Goal: Navigation & Orientation: Find specific page/section

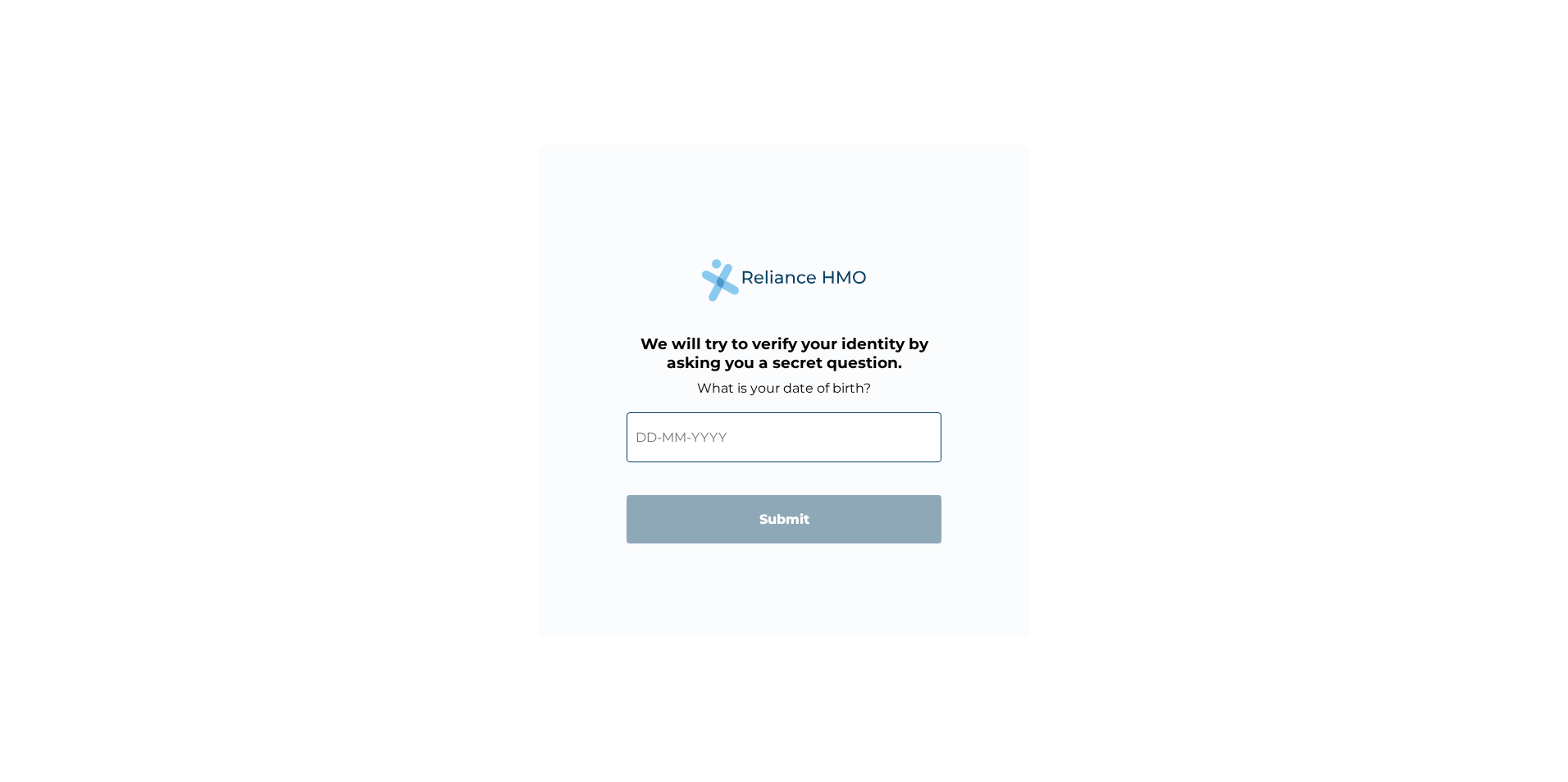
click at [796, 442] on input "text" at bounding box center [784, 437] width 315 height 50
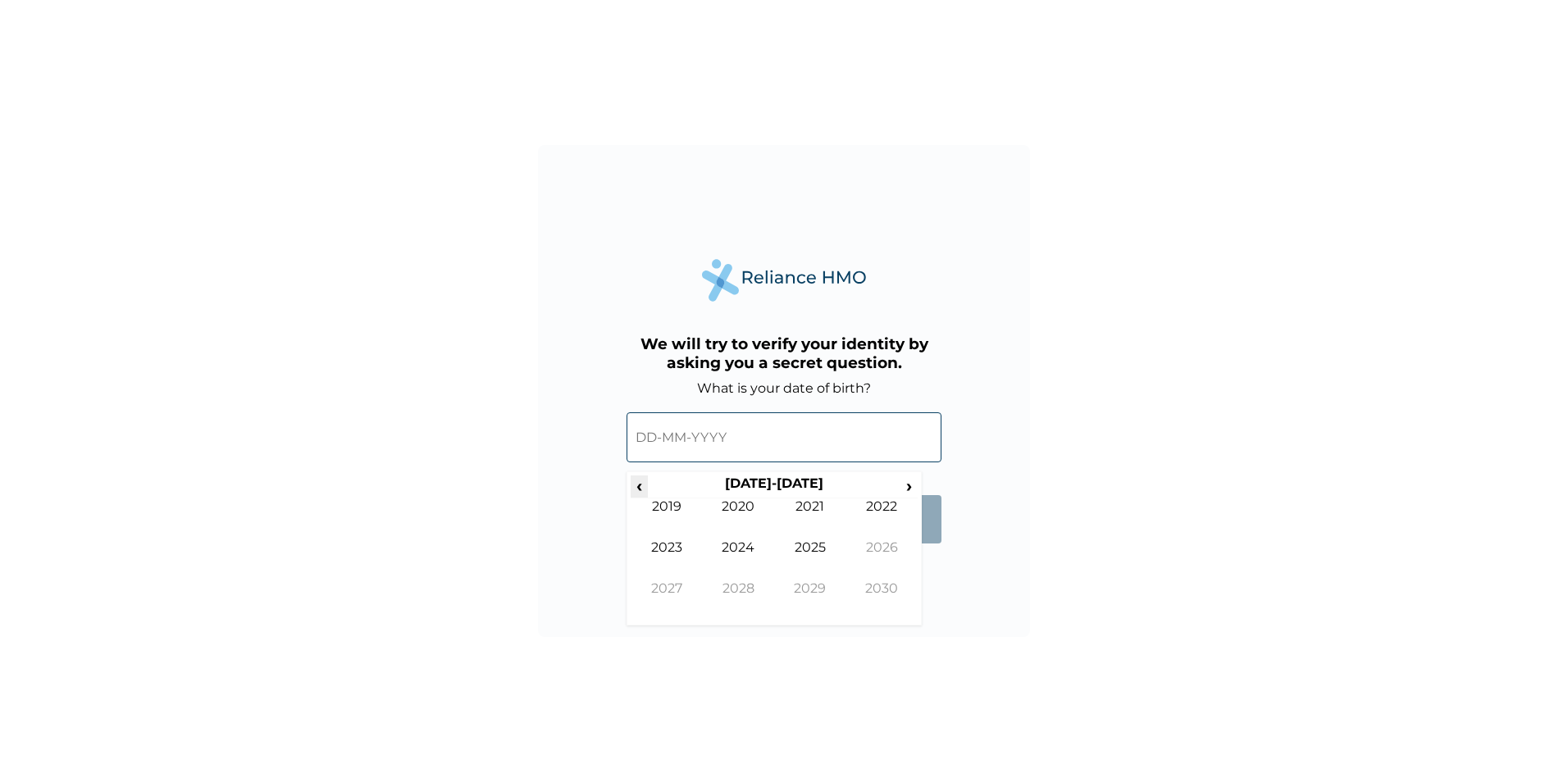
click at [641, 482] on span "‹" at bounding box center [640, 485] width 17 height 20
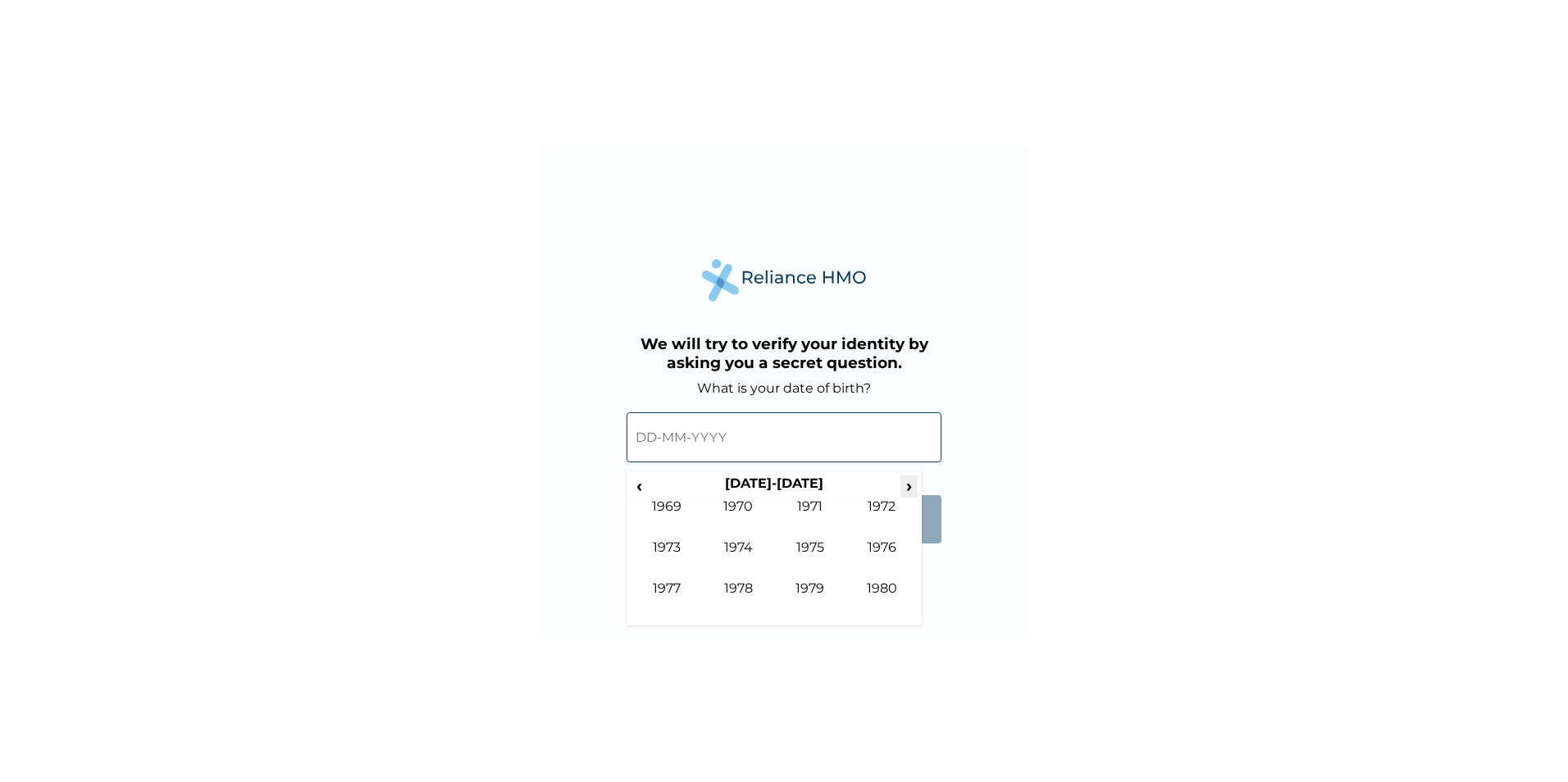
click at [908, 488] on span "›" at bounding box center [909, 485] width 18 height 20
click at [631, 486] on span "‹" at bounding box center [640, 485] width 17 height 20
click at [911, 488] on span "›" at bounding box center [909, 485] width 18 height 20
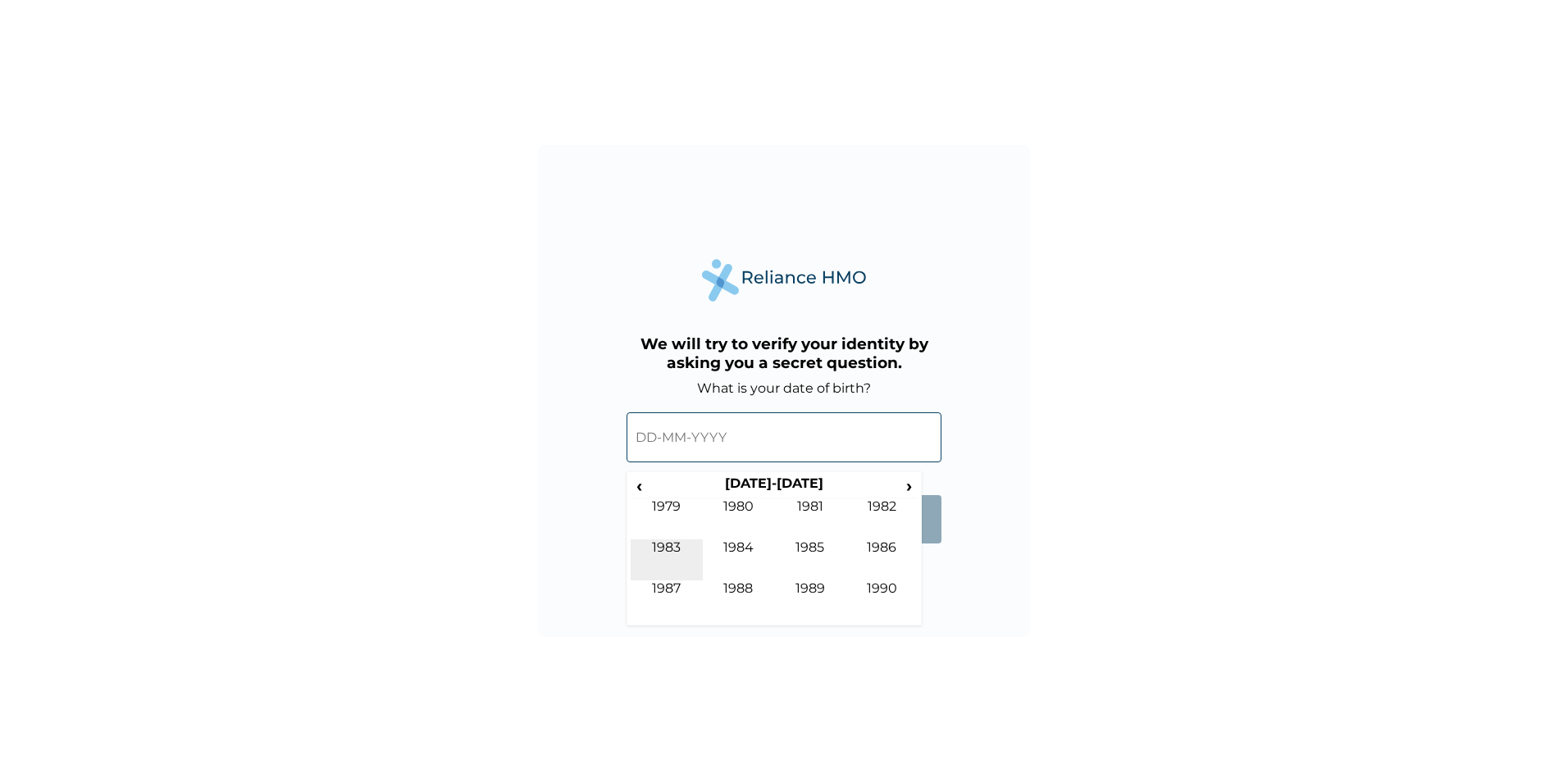
click at [664, 547] on td "1983" at bounding box center [667, 559] width 73 height 41
click at [670, 545] on td "May" at bounding box center [667, 559] width 73 height 41
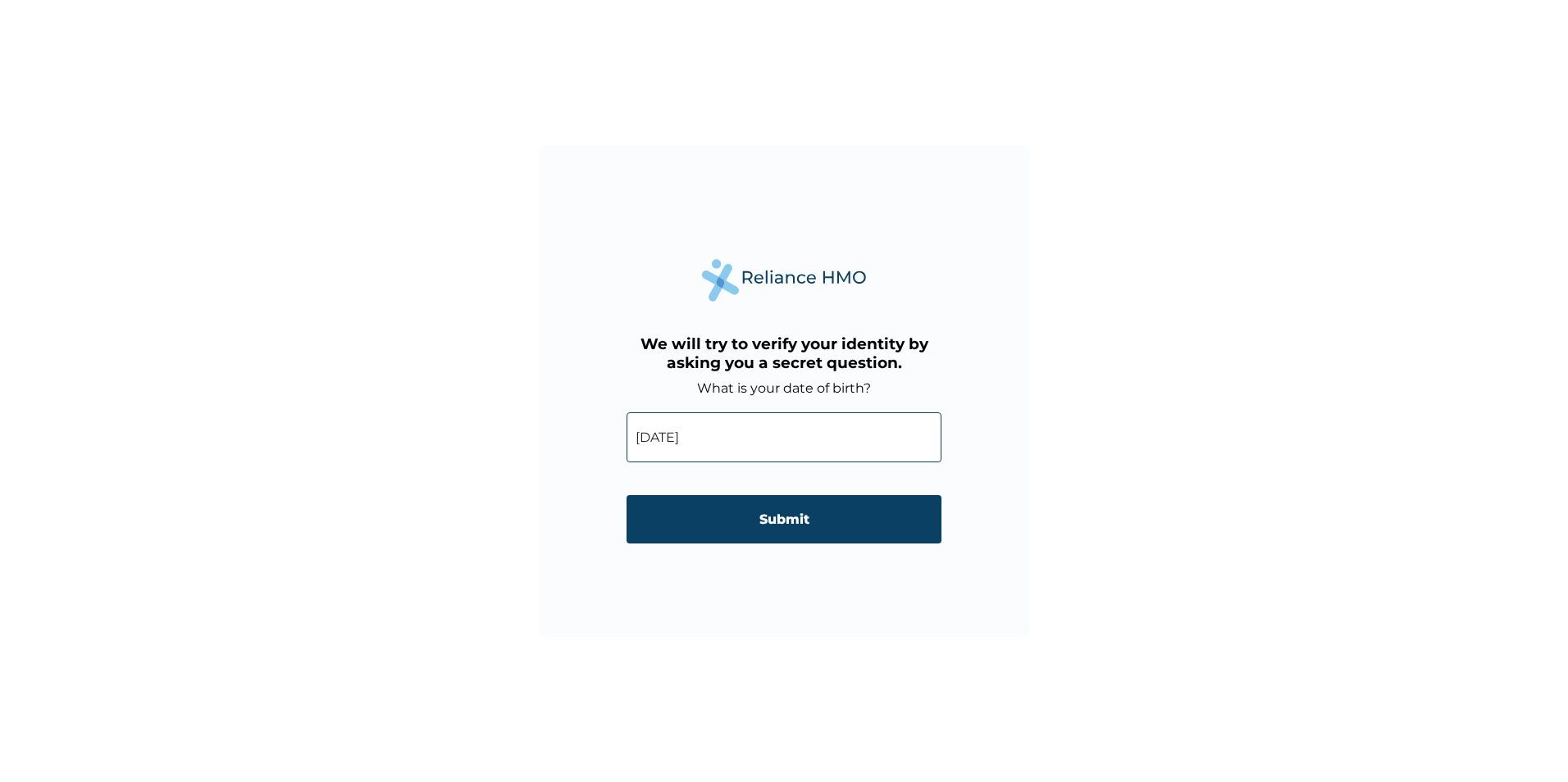
click at [647, 438] on input "01-05-1983" at bounding box center [784, 437] width 315 height 50
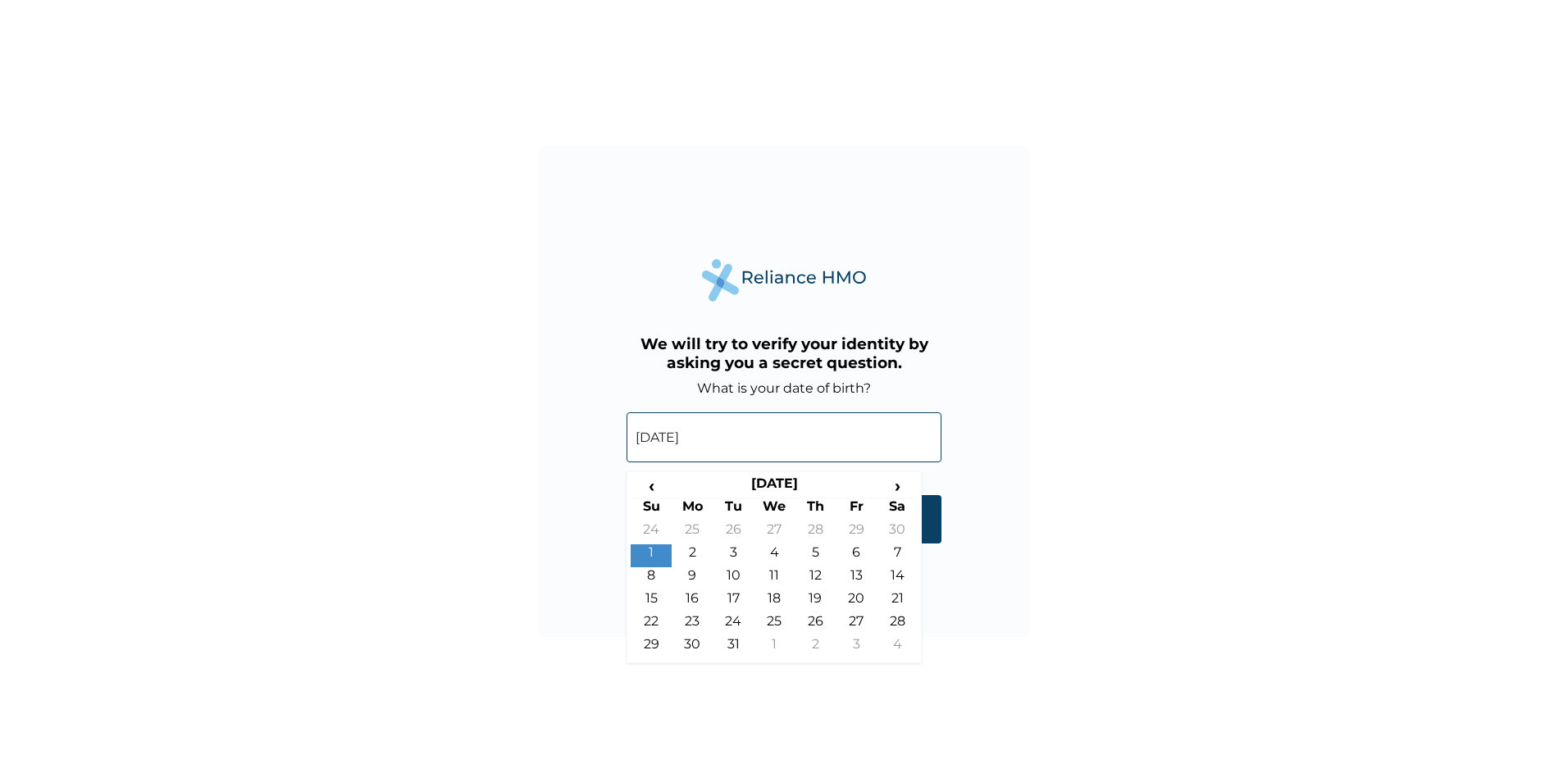
click at [812, 553] on td "5" at bounding box center [815, 556] width 41 height 23
type input "05-05-1983"
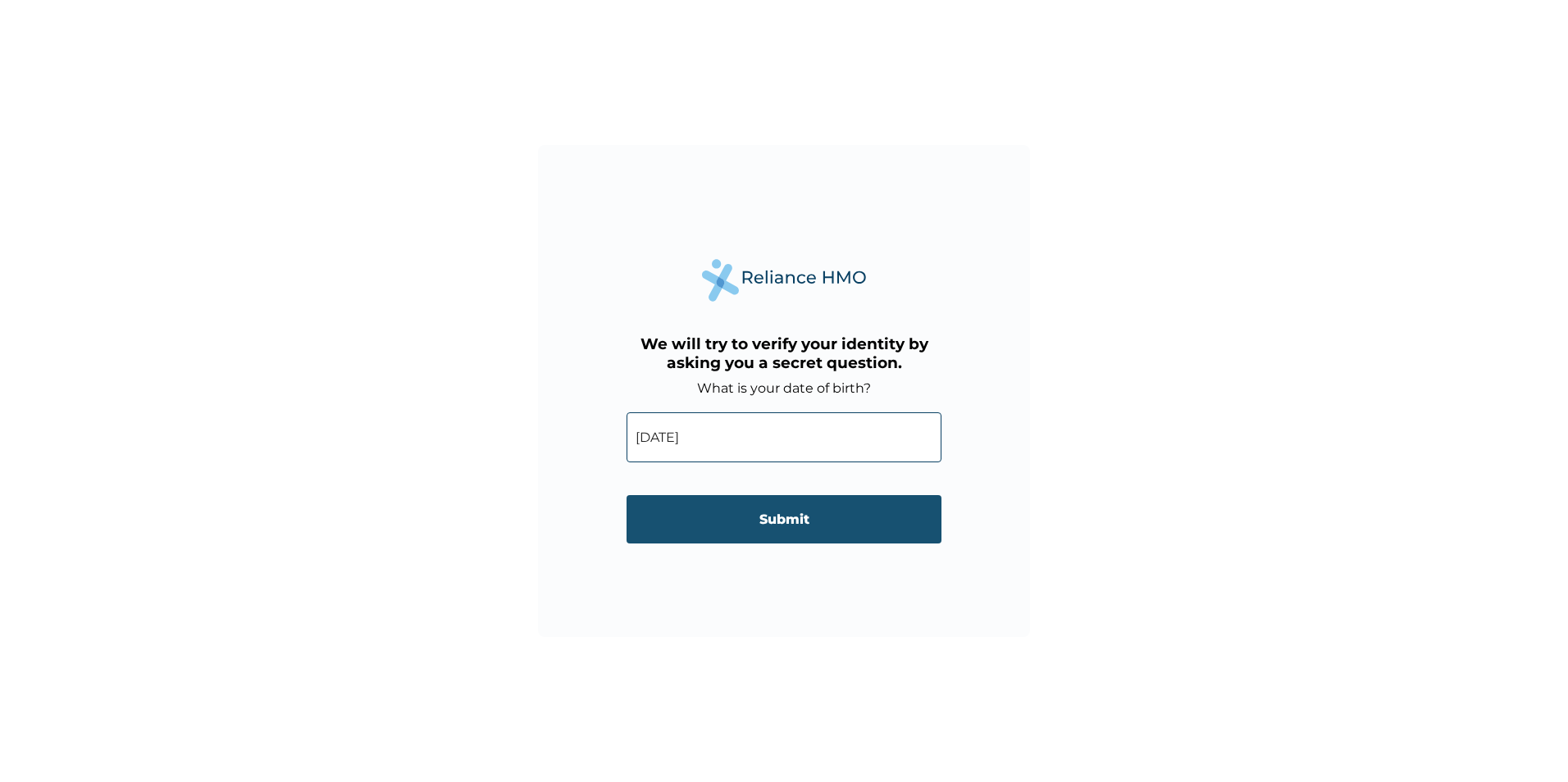
click at [810, 516] on input "Submit" at bounding box center [784, 519] width 315 height 48
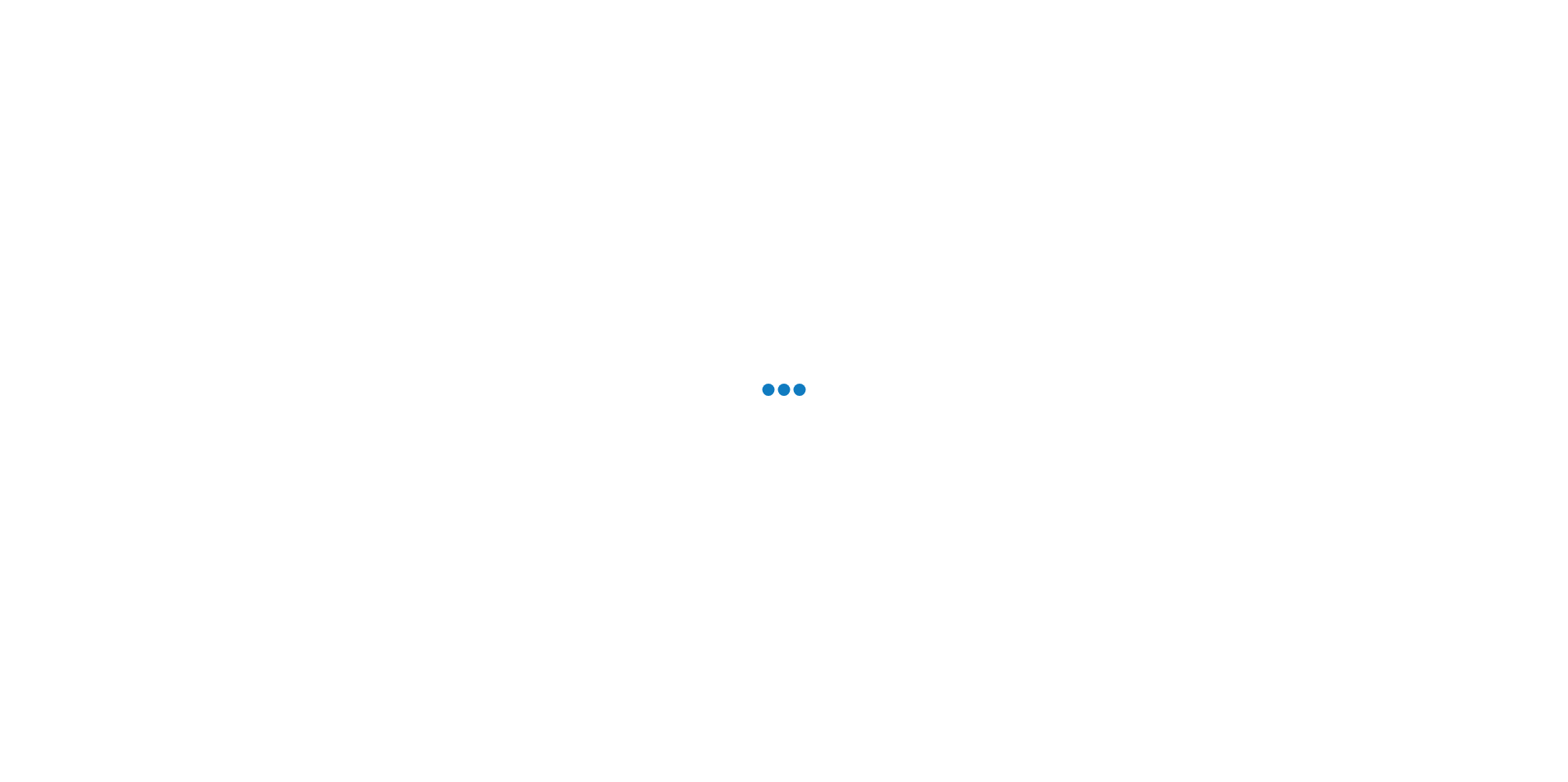
click at [810, 516] on div at bounding box center [784, 391] width 1568 height 782
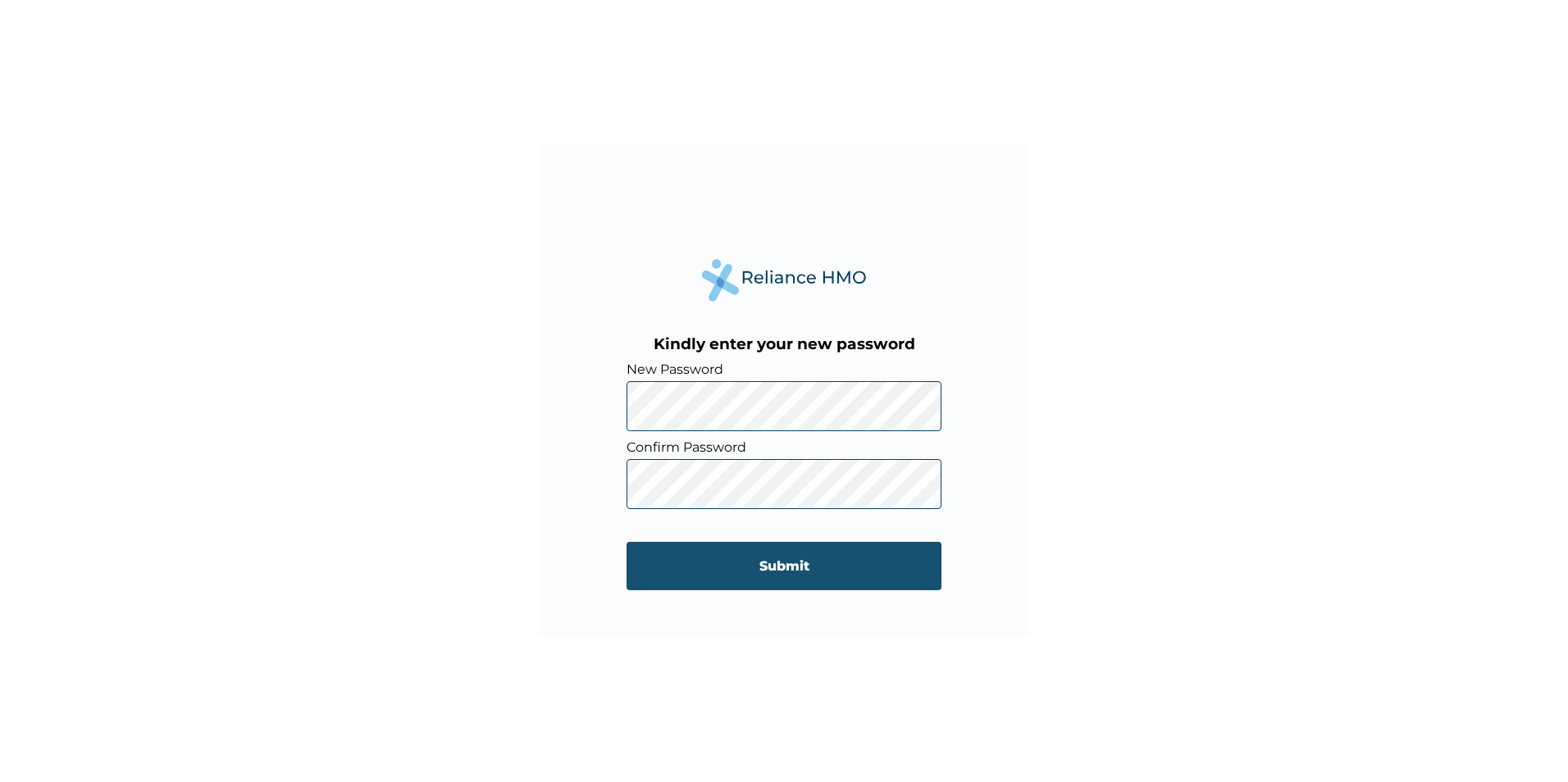
click at [832, 574] on input "Submit" at bounding box center [784, 565] width 315 height 48
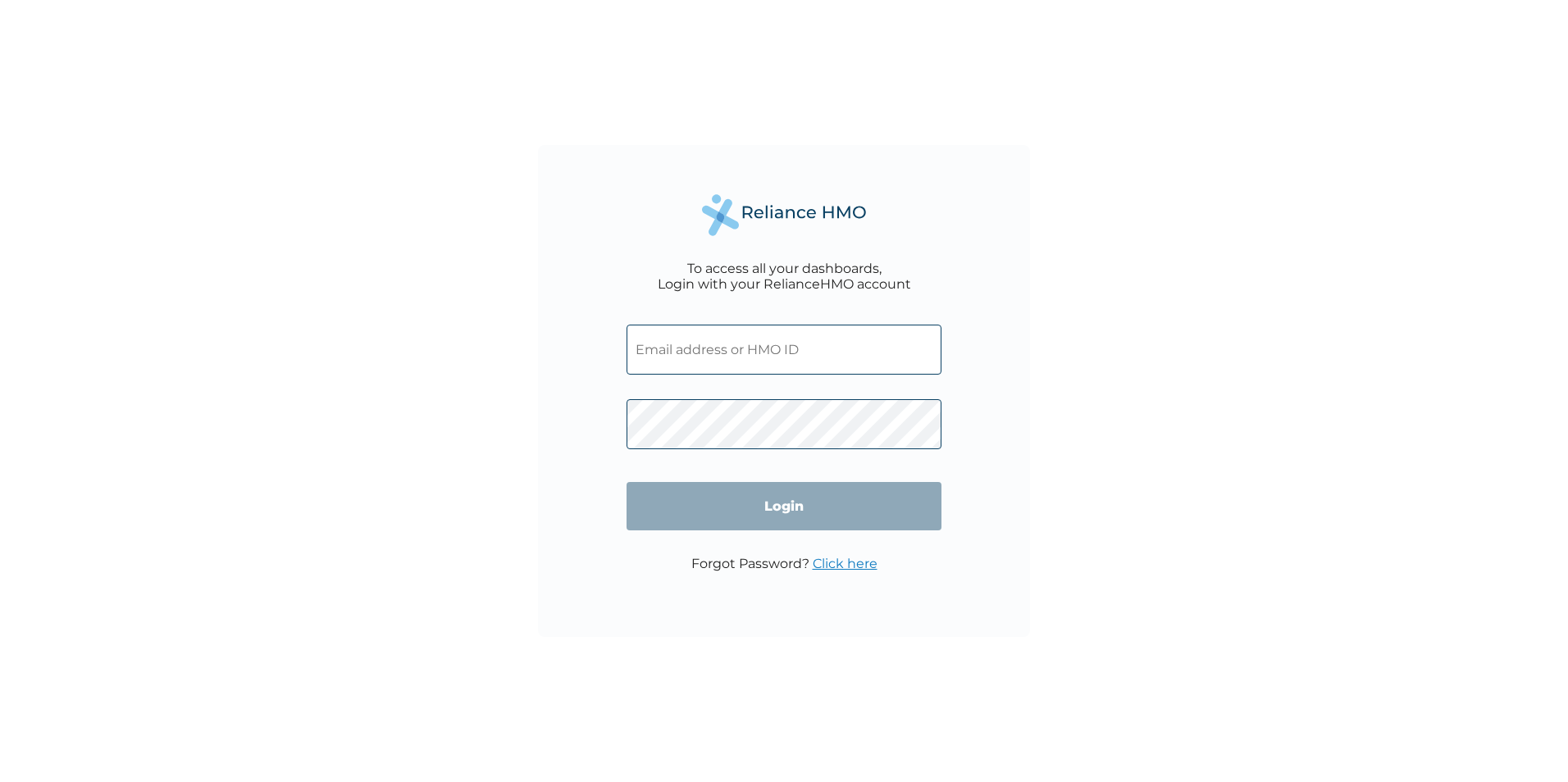
type input "HNL/10003/A"
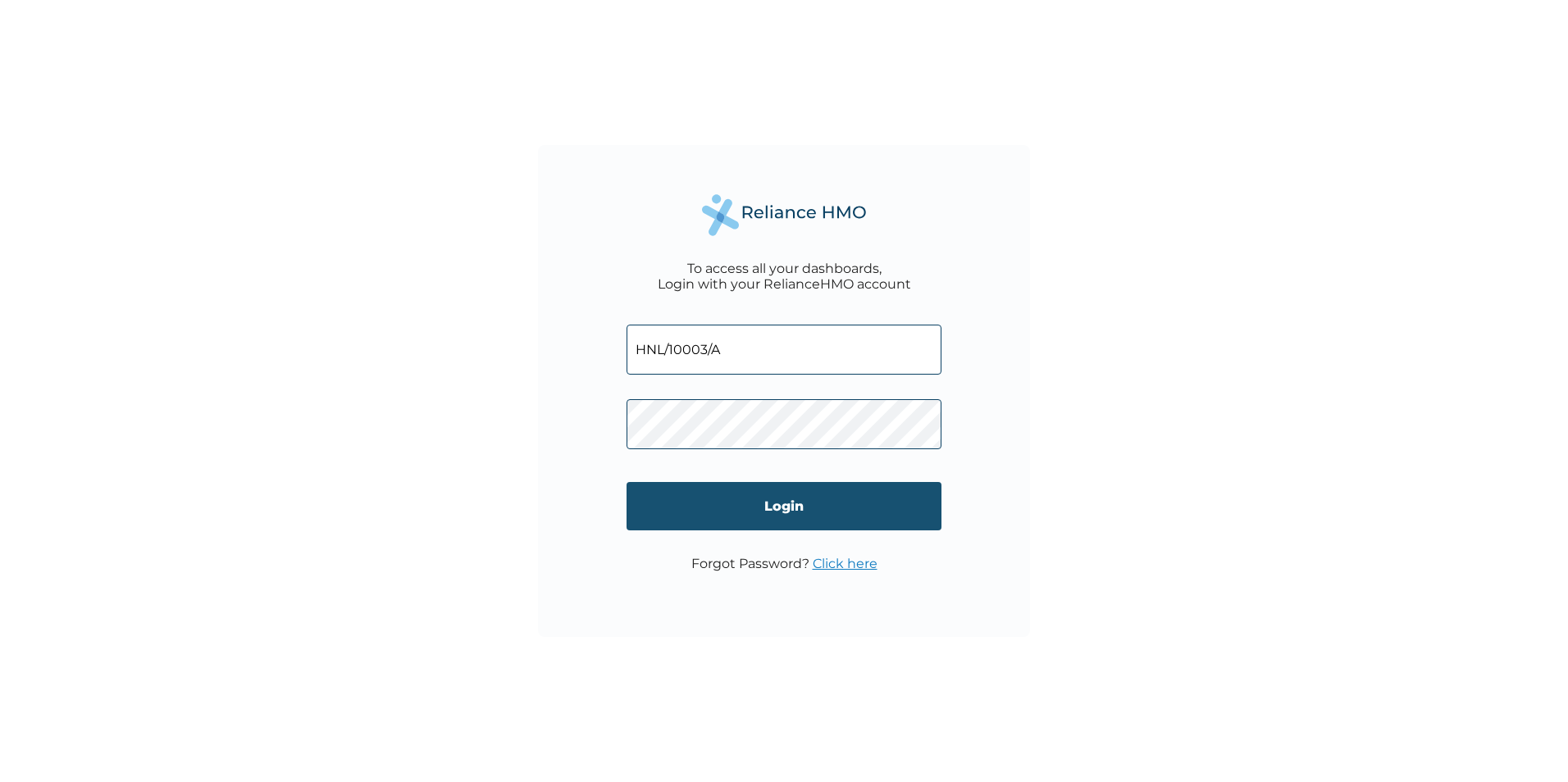
click at [808, 509] on input "Login" at bounding box center [784, 506] width 315 height 48
click at [808, 509] on div "To access all your dashboards, Login with your RelianceHMO account HNL/10003/A …" at bounding box center [784, 391] width 1568 height 782
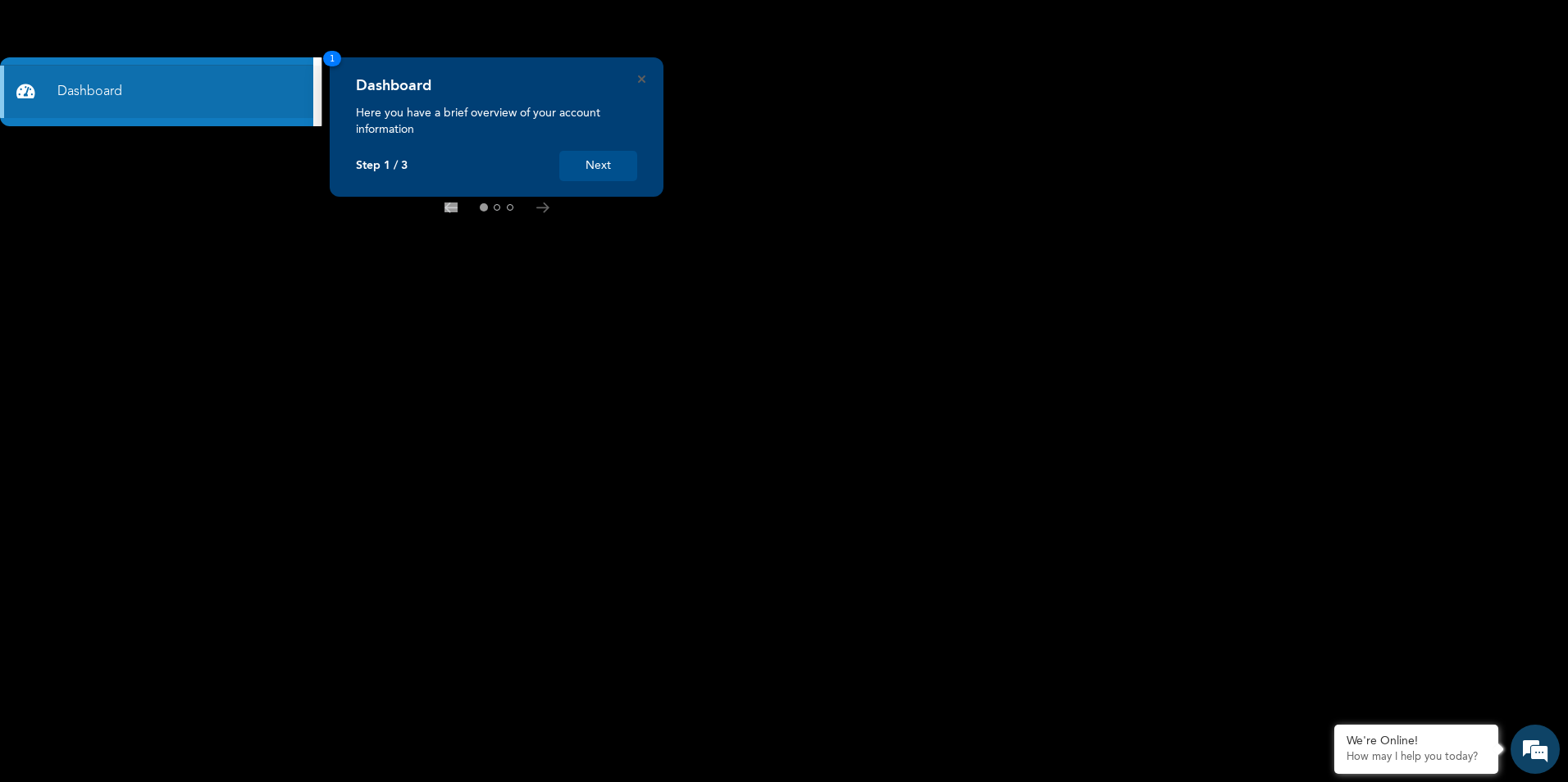
click at [607, 172] on button "Next" at bounding box center [598, 166] width 78 height 31
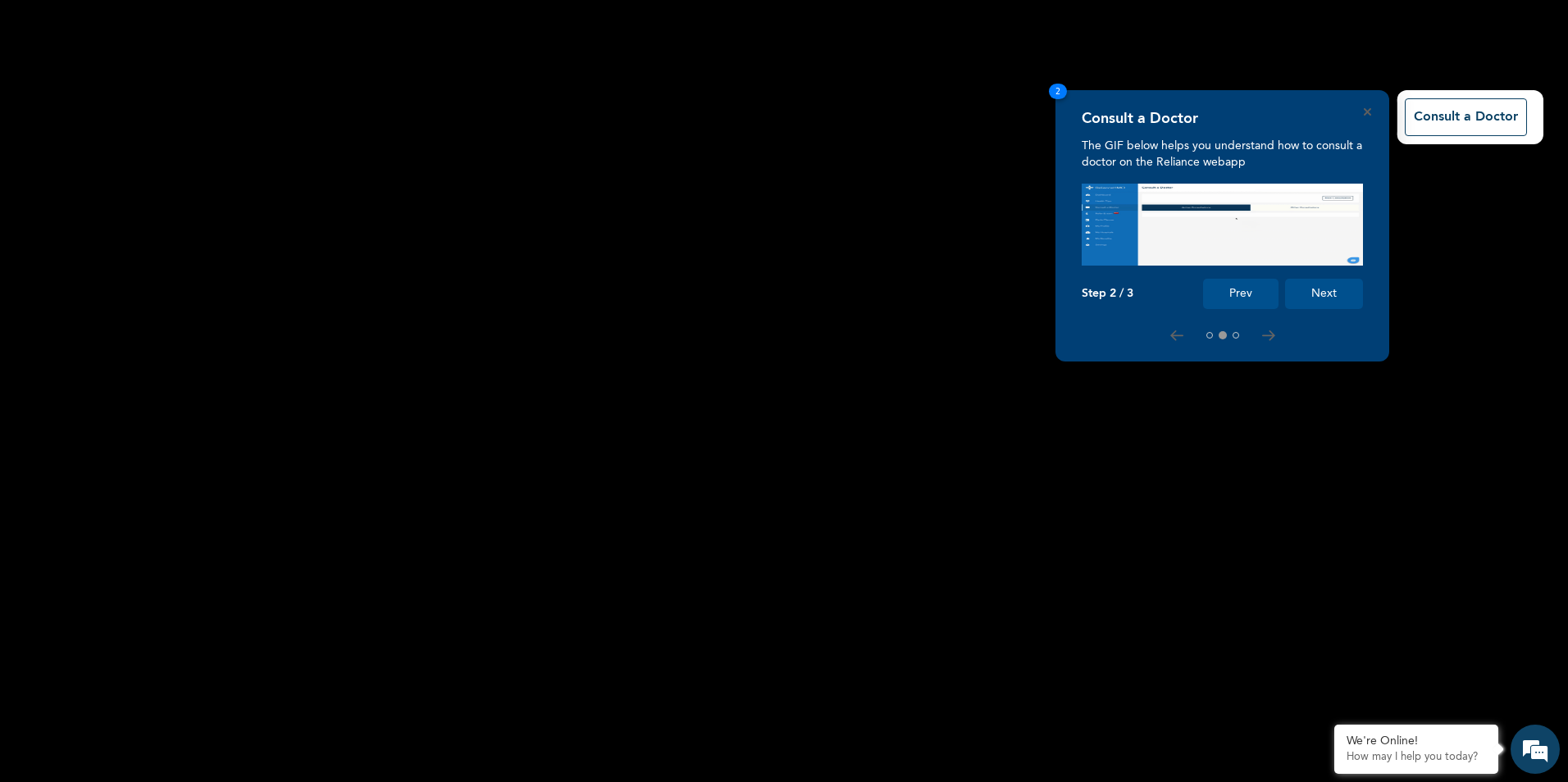
click at [1337, 300] on button "Next" at bounding box center [1323, 294] width 78 height 31
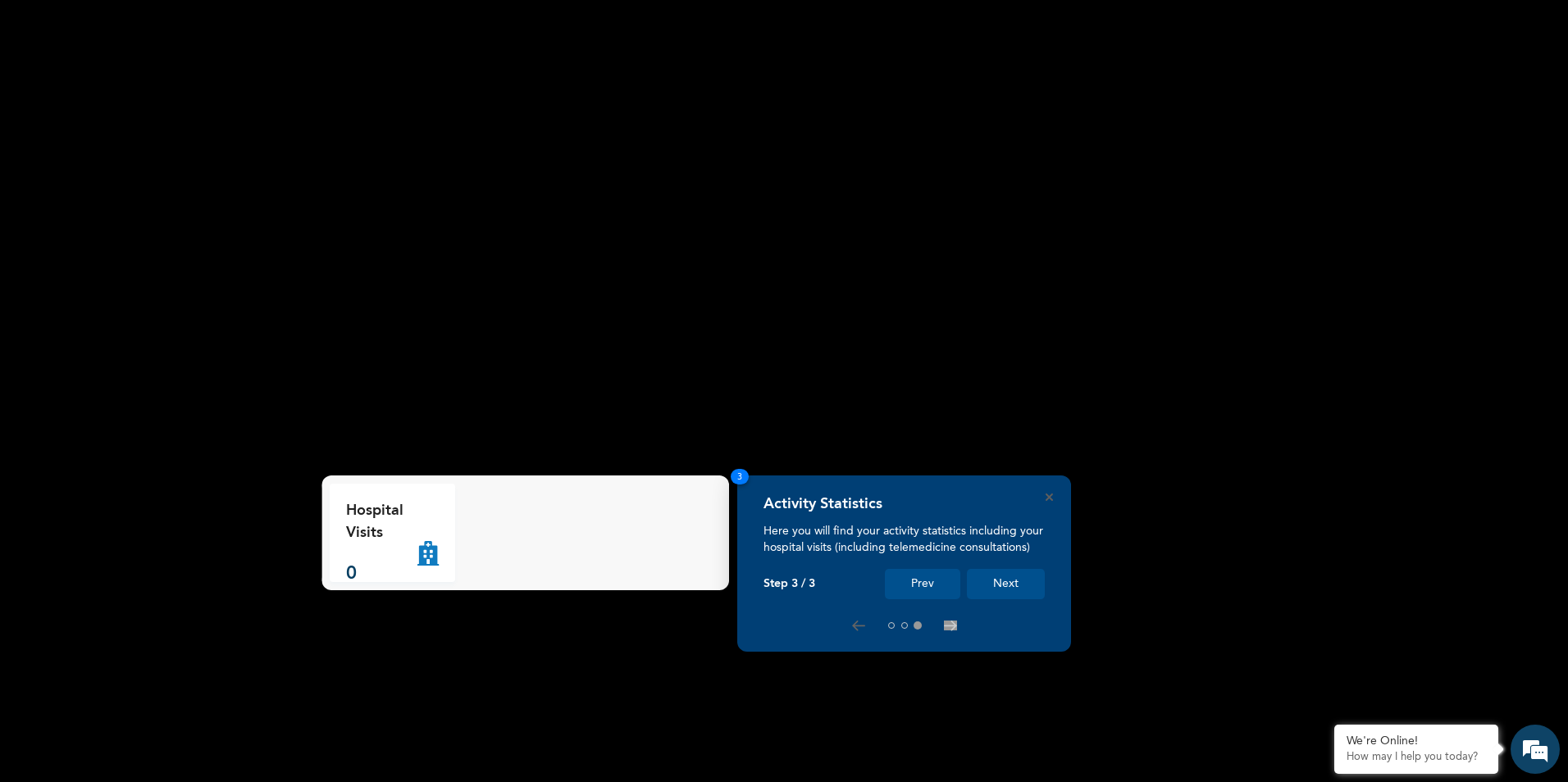
click at [1018, 578] on button "Next" at bounding box center [1005, 584] width 78 height 31
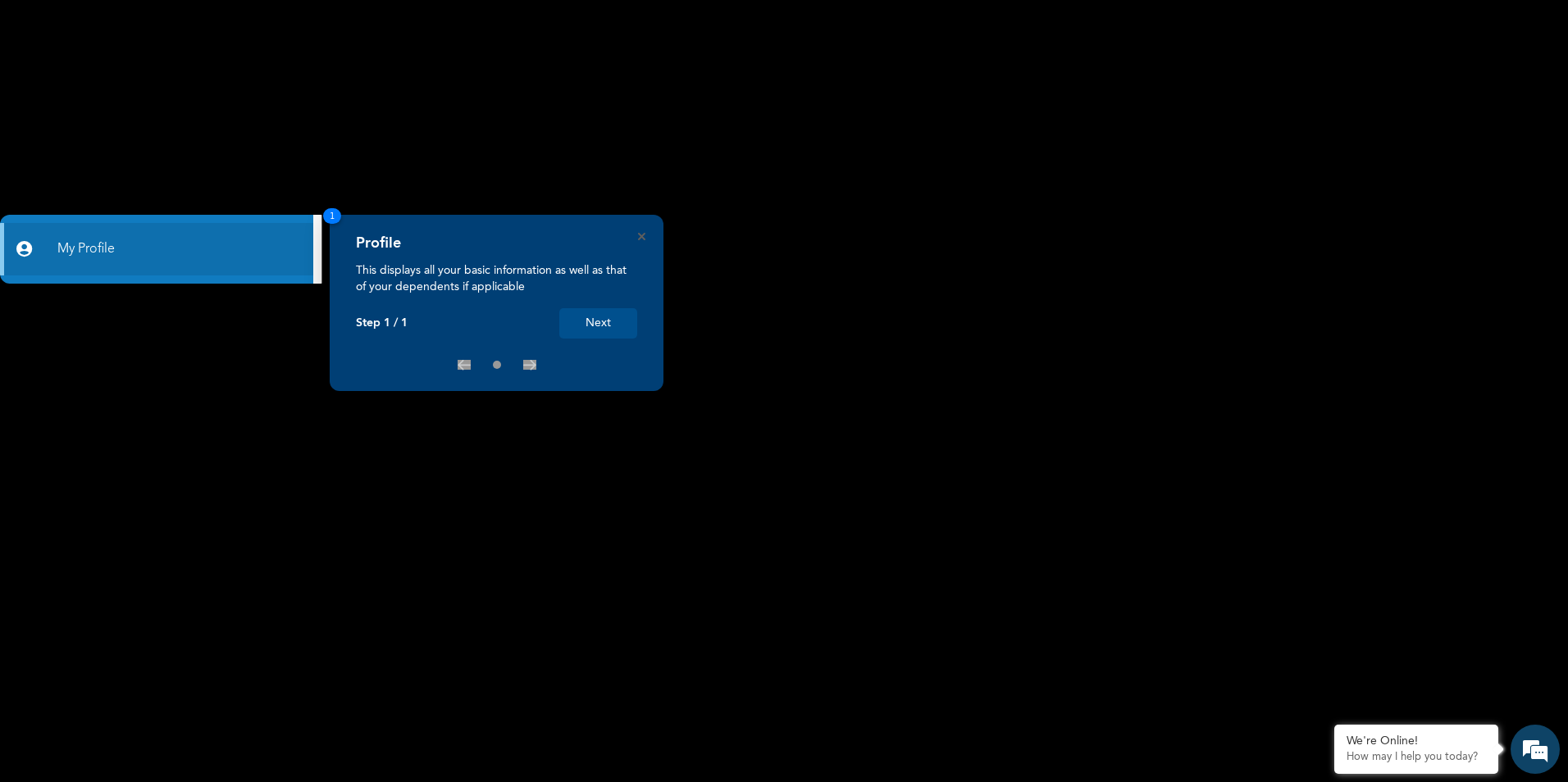
click at [1164, 561] on rect at bounding box center [784, 391] width 1568 height 782
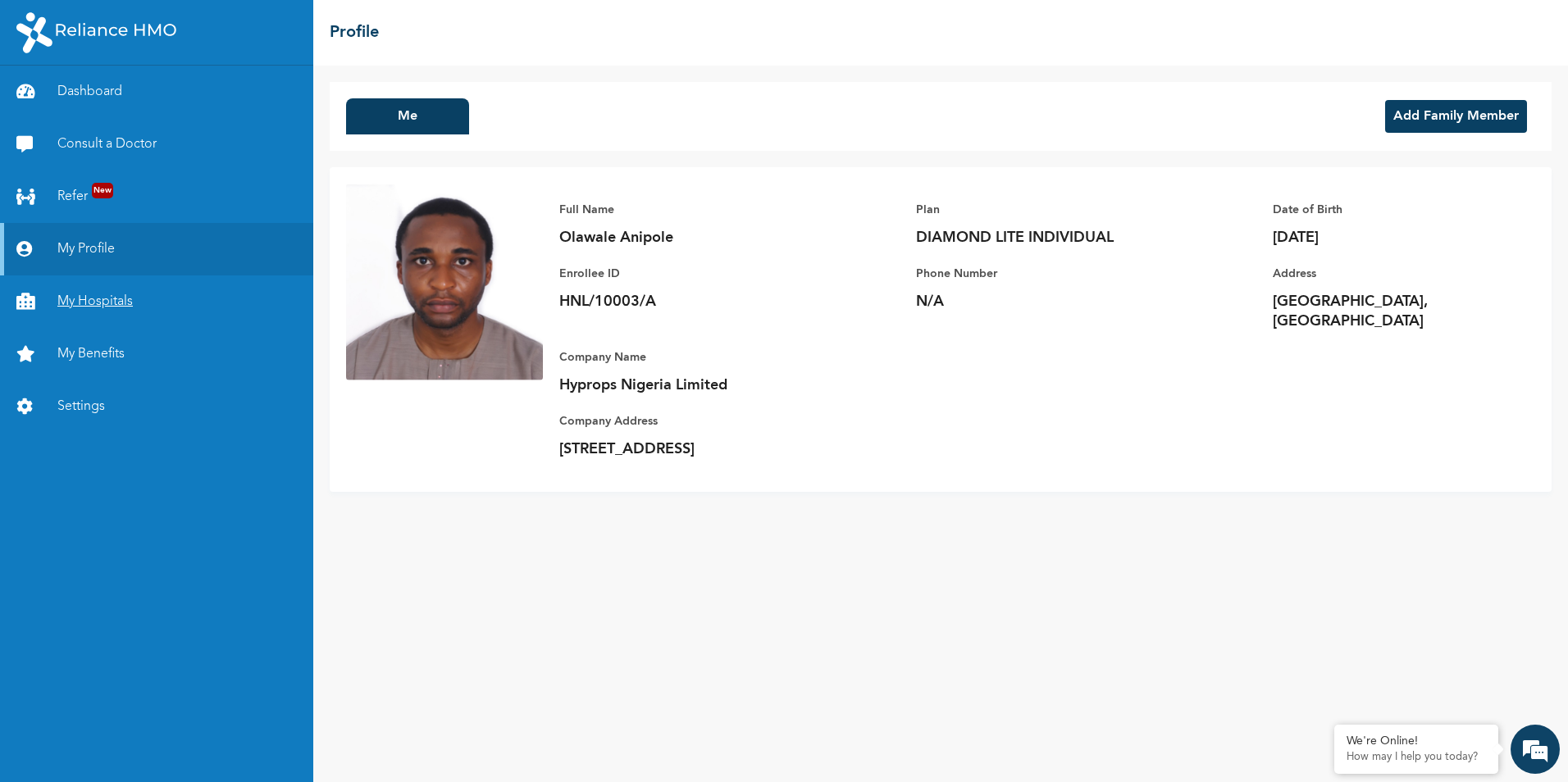
click at [121, 309] on link "My Hospitals" at bounding box center [156, 301] width 313 height 52
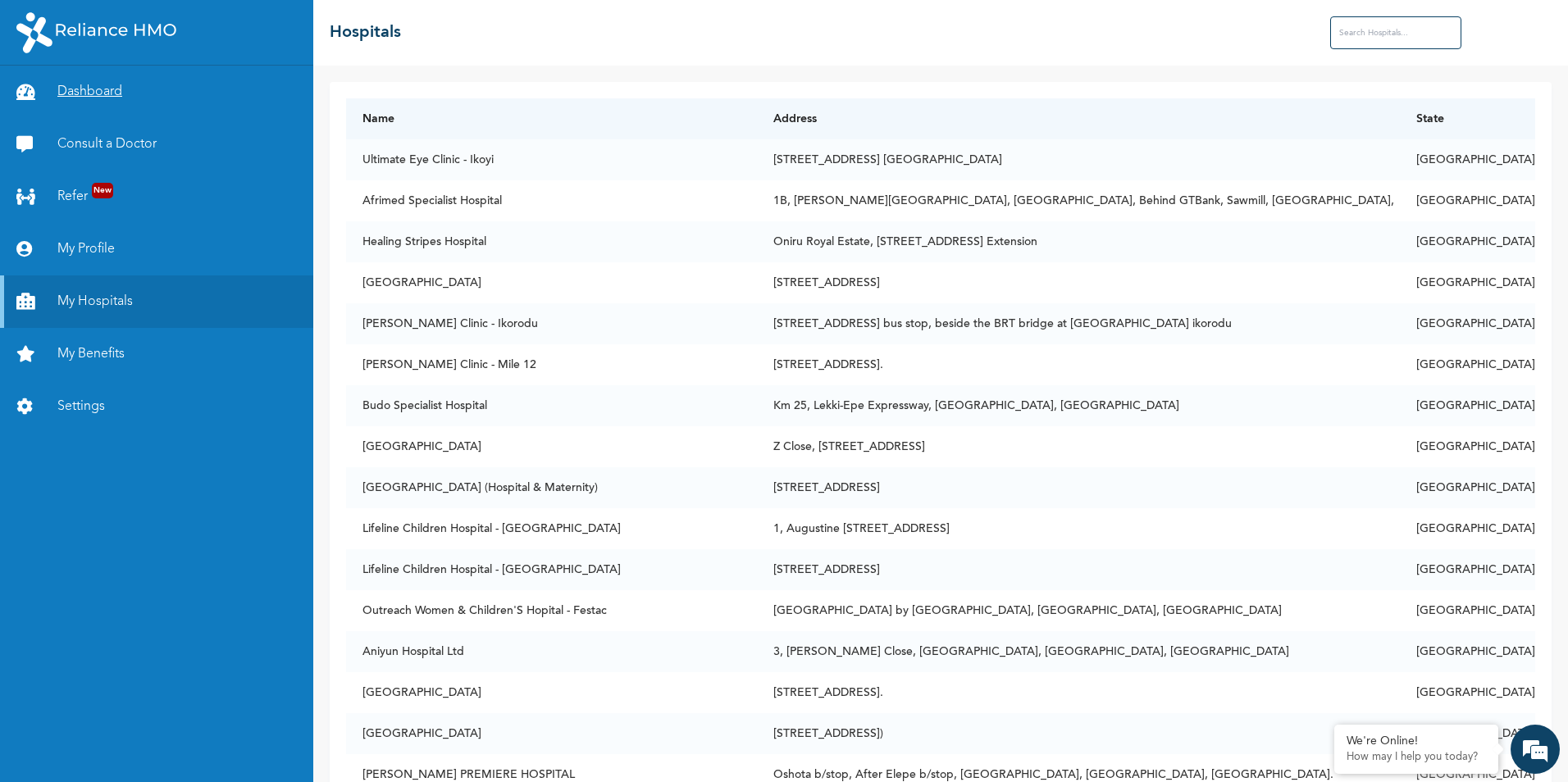
click at [108, 100] on link "Dashboard" at bounding box center [156, 92] width 313 height 52
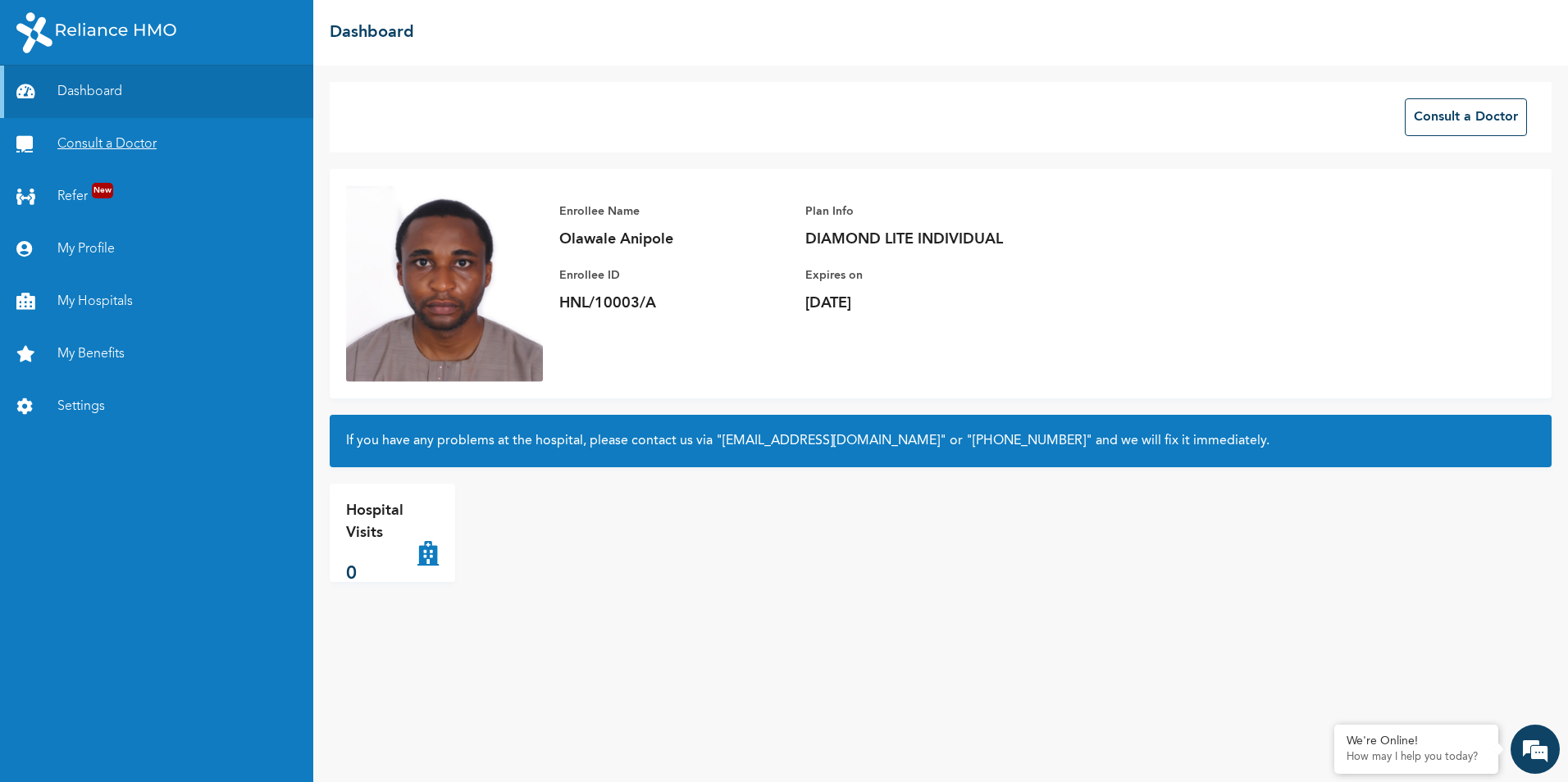
click at [94, 143] on link "Consult a Doctor" at bounding box center [156, 144] width 313 height 52
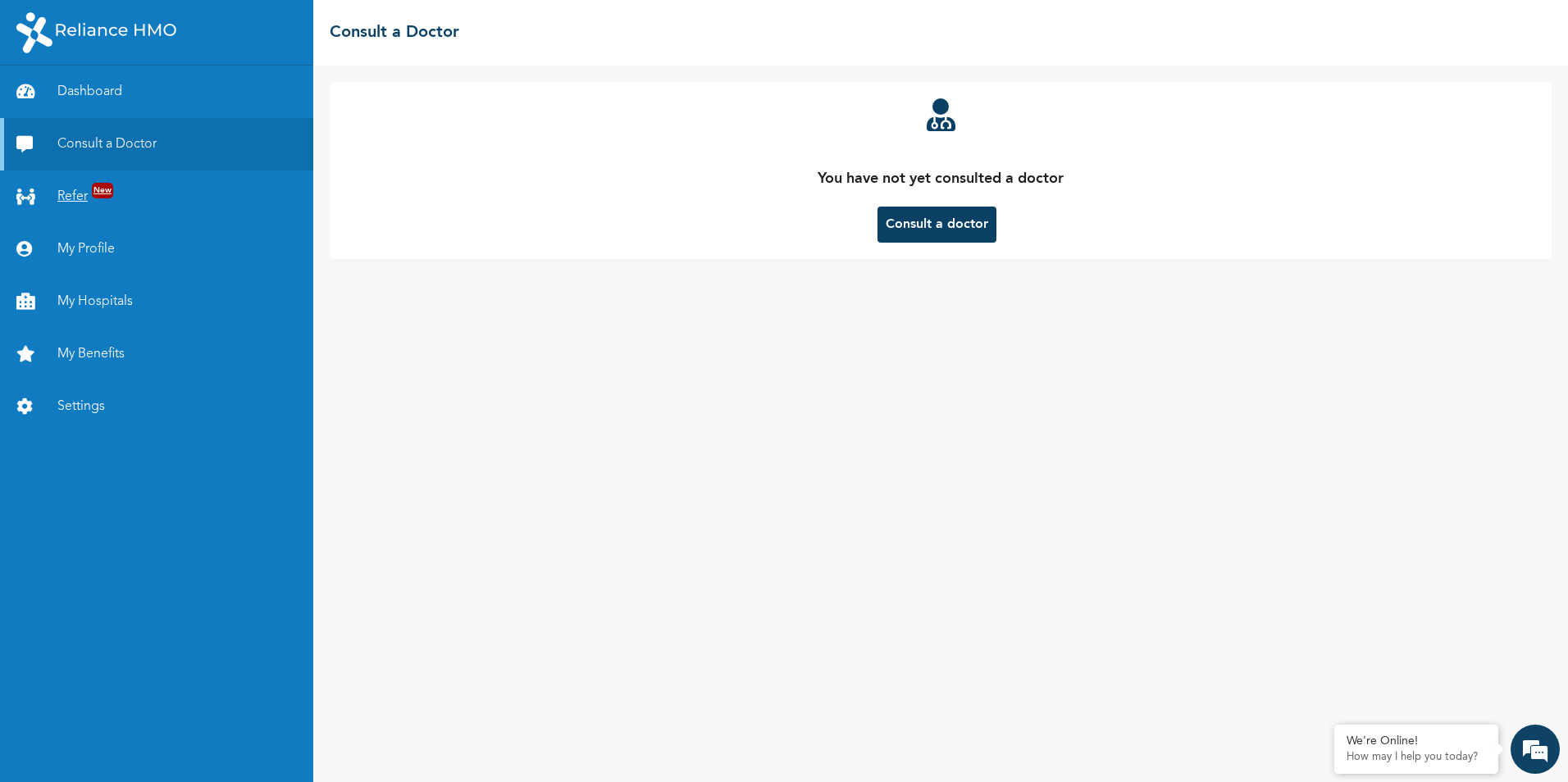
click at [83, 196] on link "Refer New" at bounding box center [156, 197] width 313 height 52
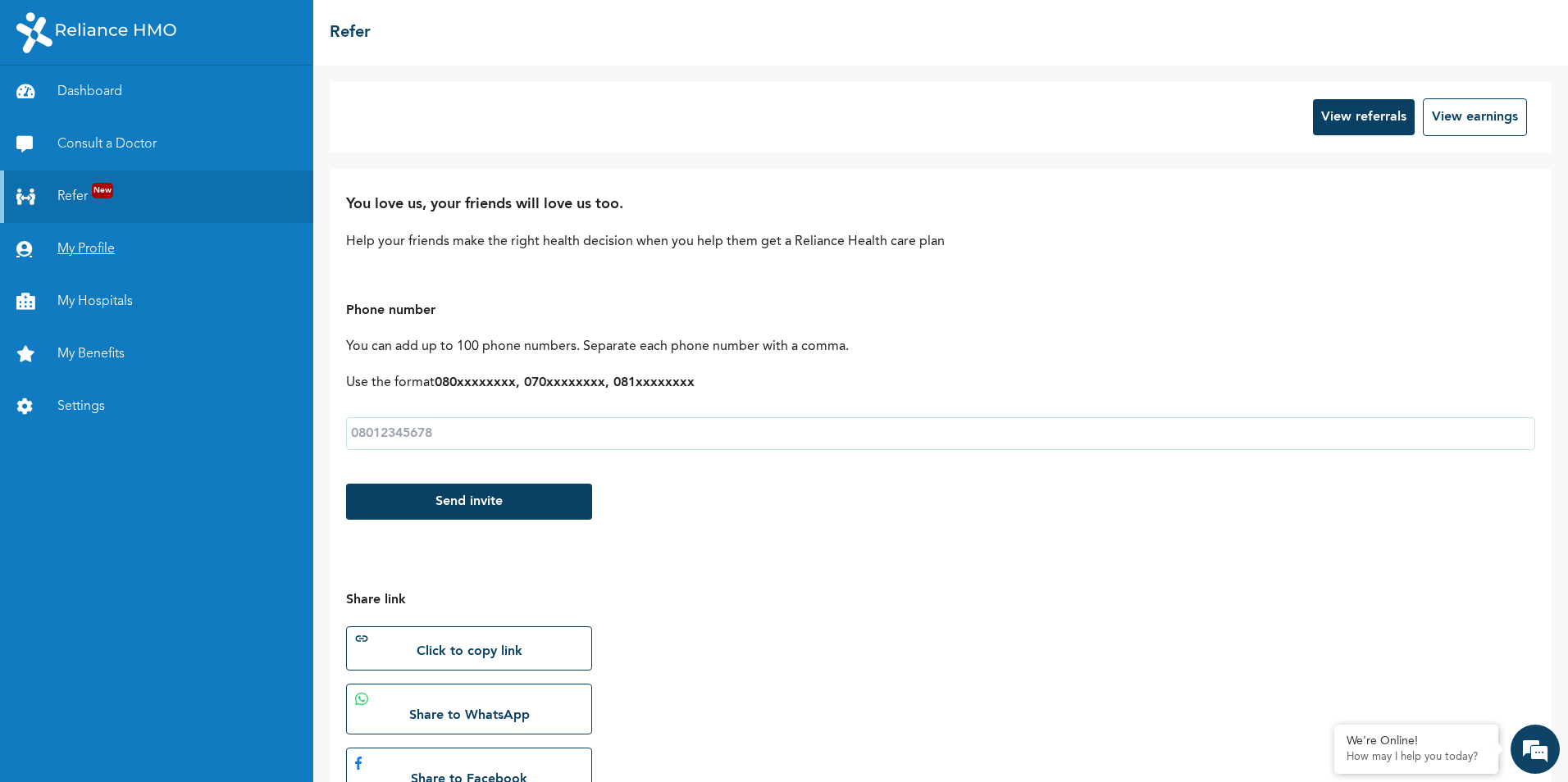
click at [75, 249] on link "My Profile" at bounding box center [156, 249] width 313 height 52
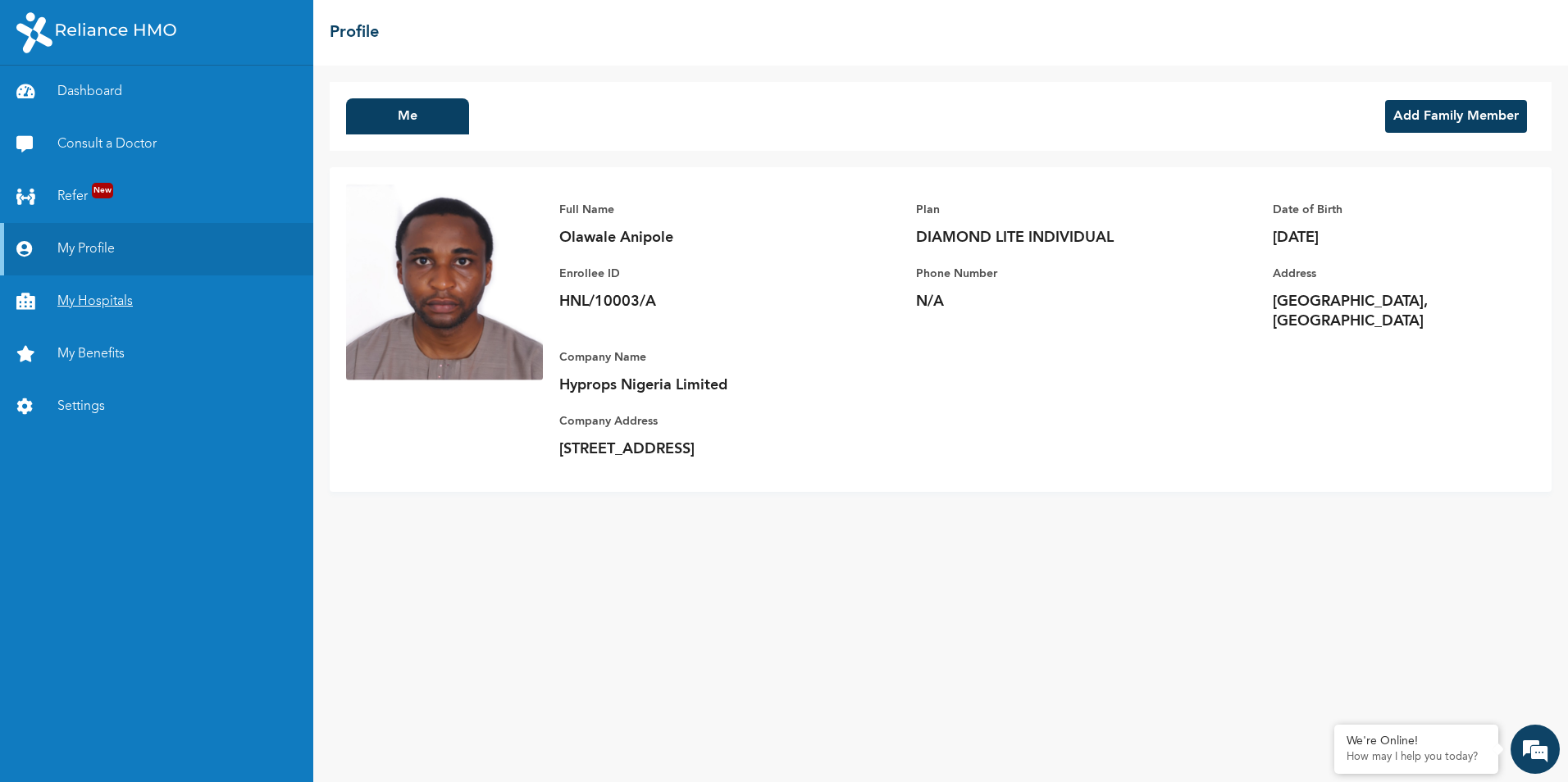
click at [92, 294] on link "My Hospitals" at bounding box center [156, 301] width 313 height 52
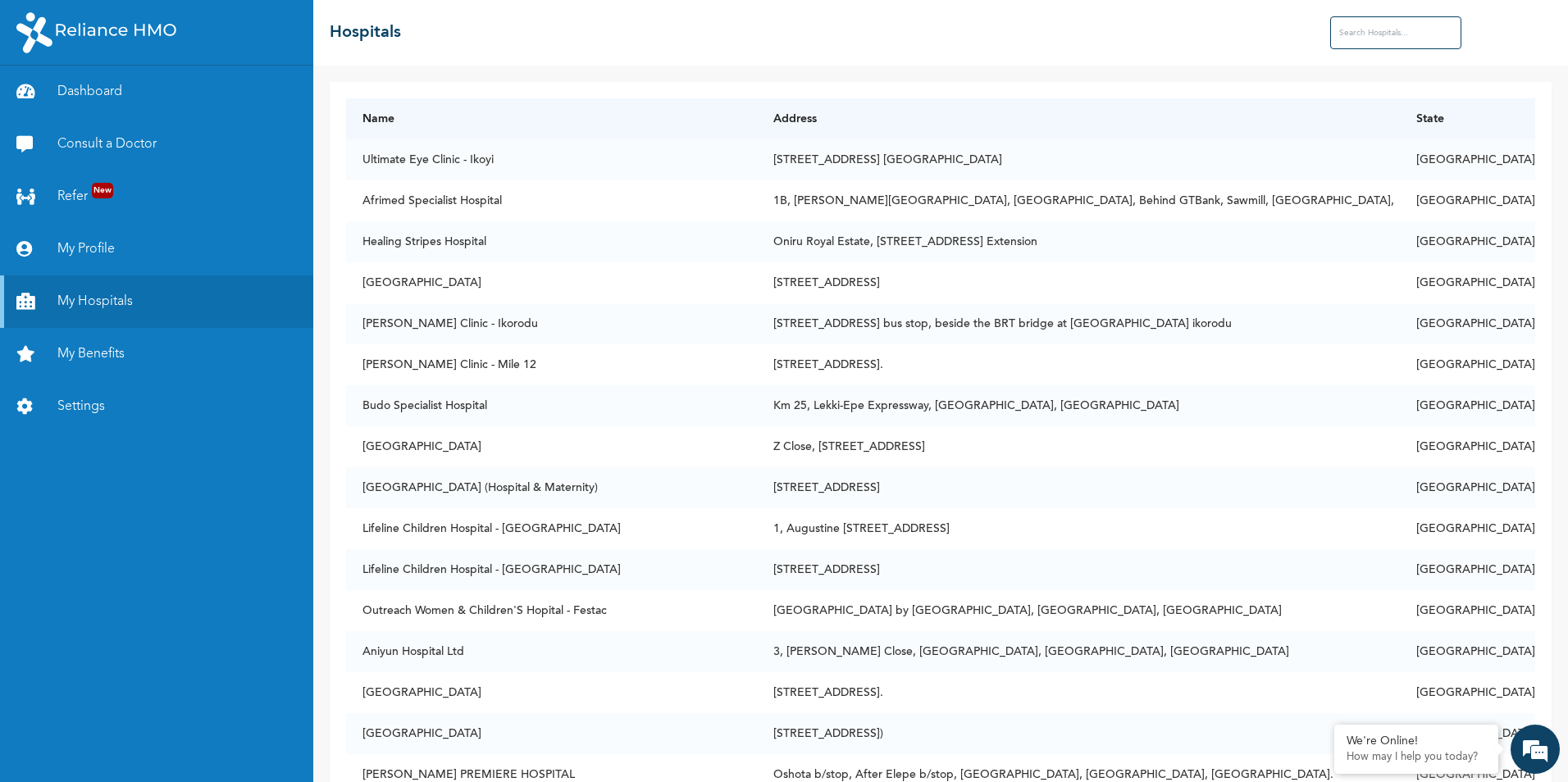
click at [1396, 33] on input "text" at bounding box center [1396, 33] width 131 height 33
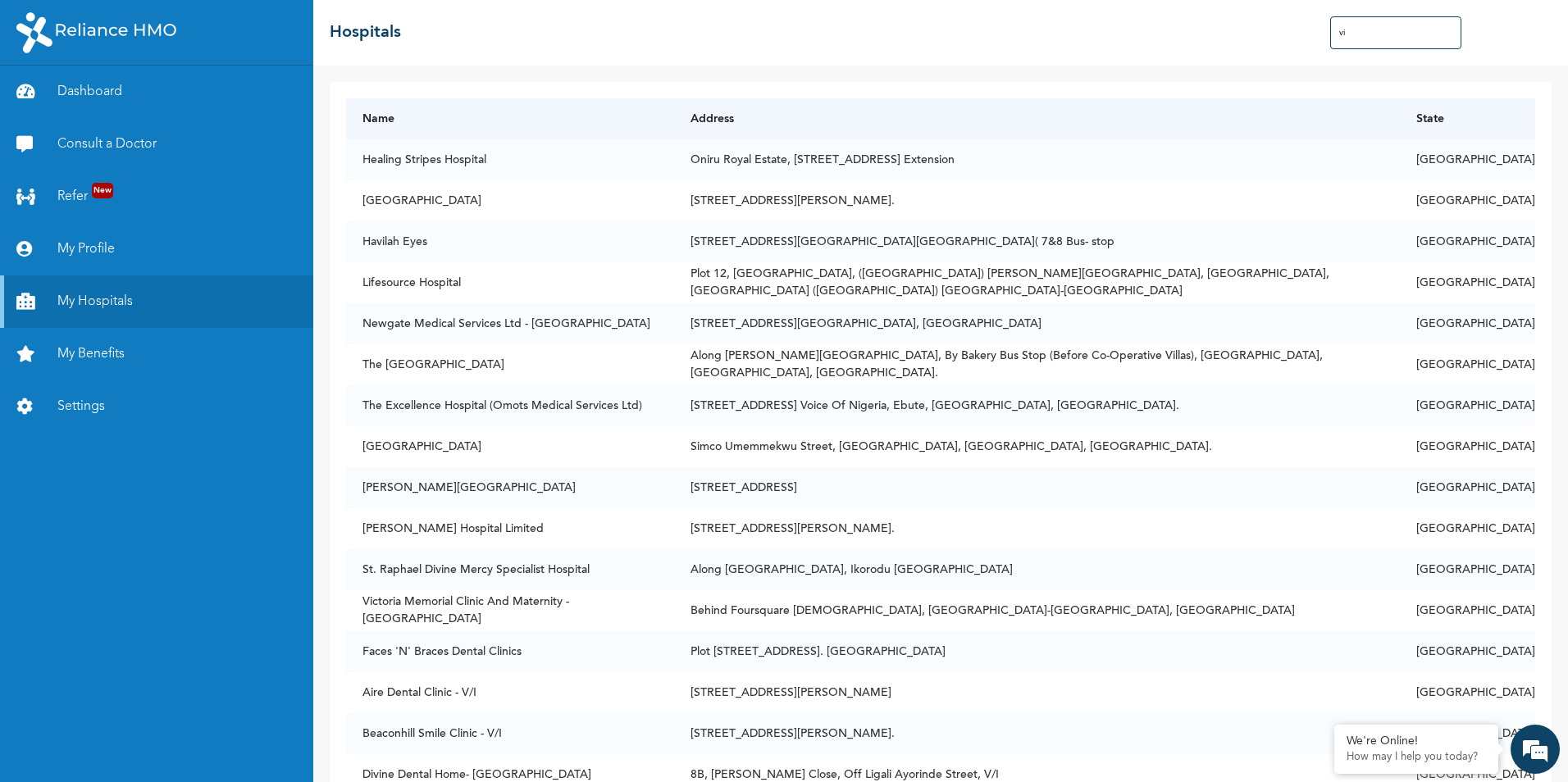
type input "v"
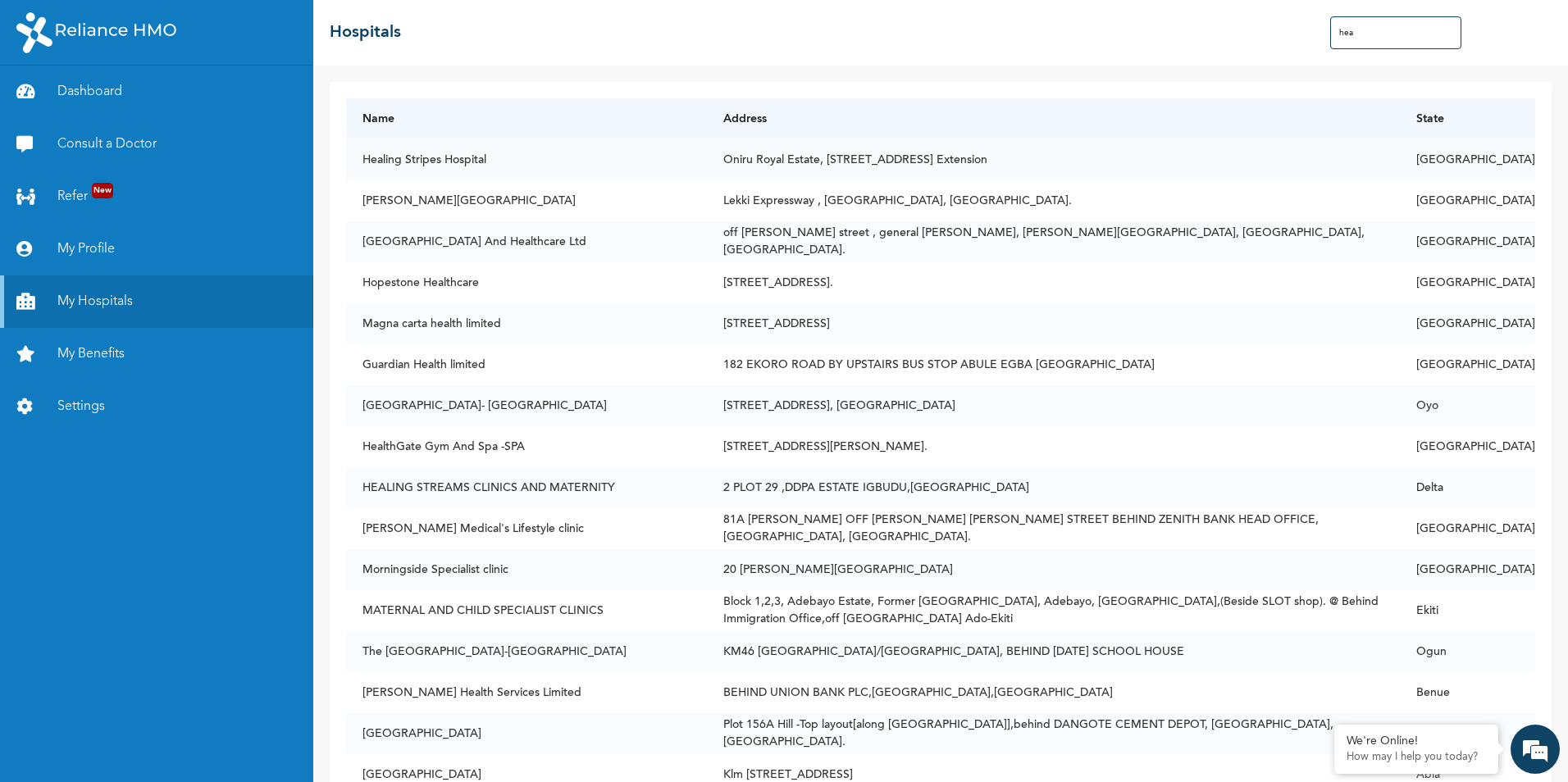
click at [430, 161] on td "Healing Stripes Hospital" at bounding box center [526, 160] width 361 height 41
copy td "Healing Stripes Hospital"
click at [1372, 24] on input "hea" at bounding box center [1396, 33] width 131 height 33
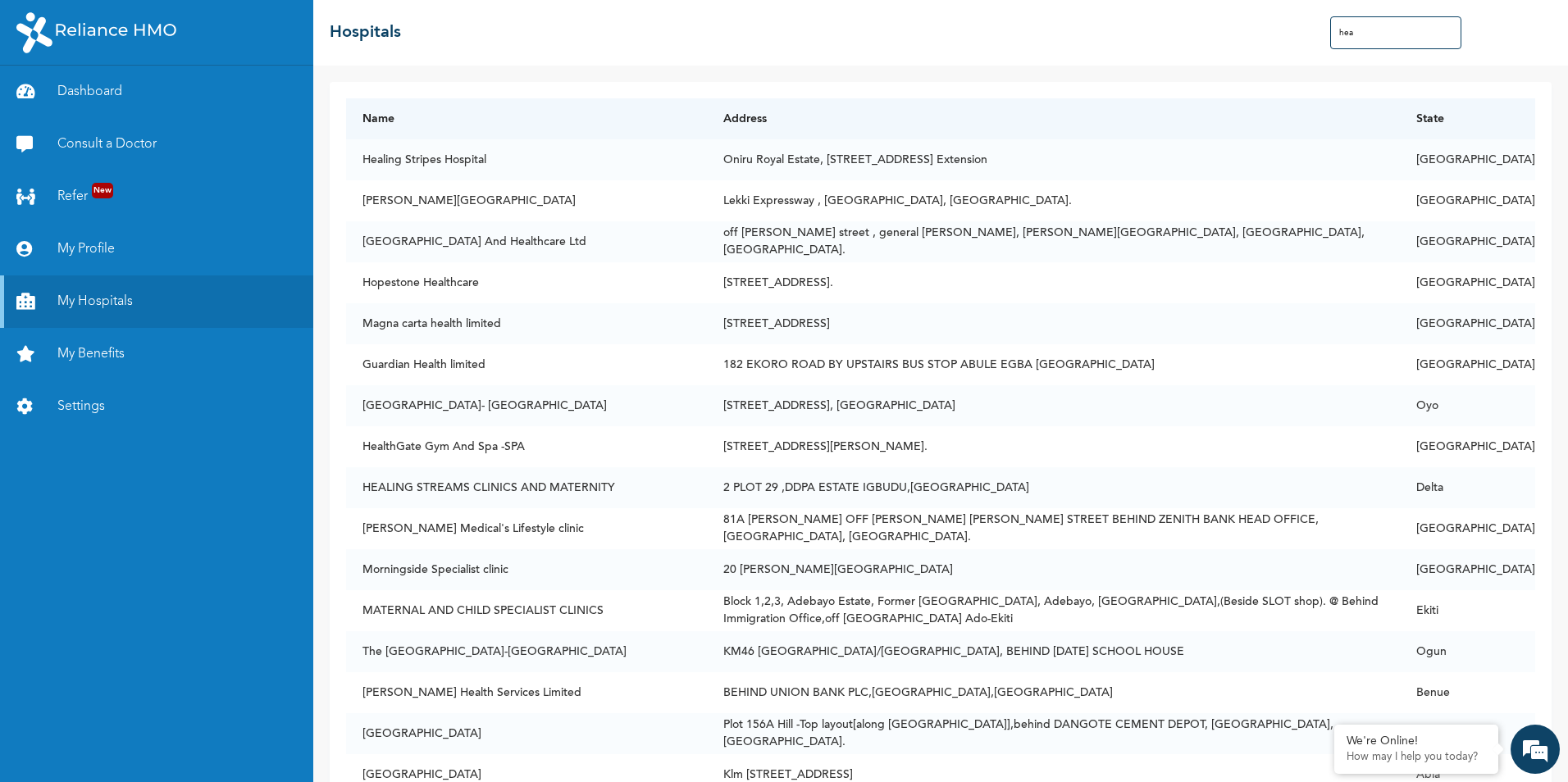
click at [1370, 31] on input "hea" at bounding box center [1396, 33] width 131 height 33
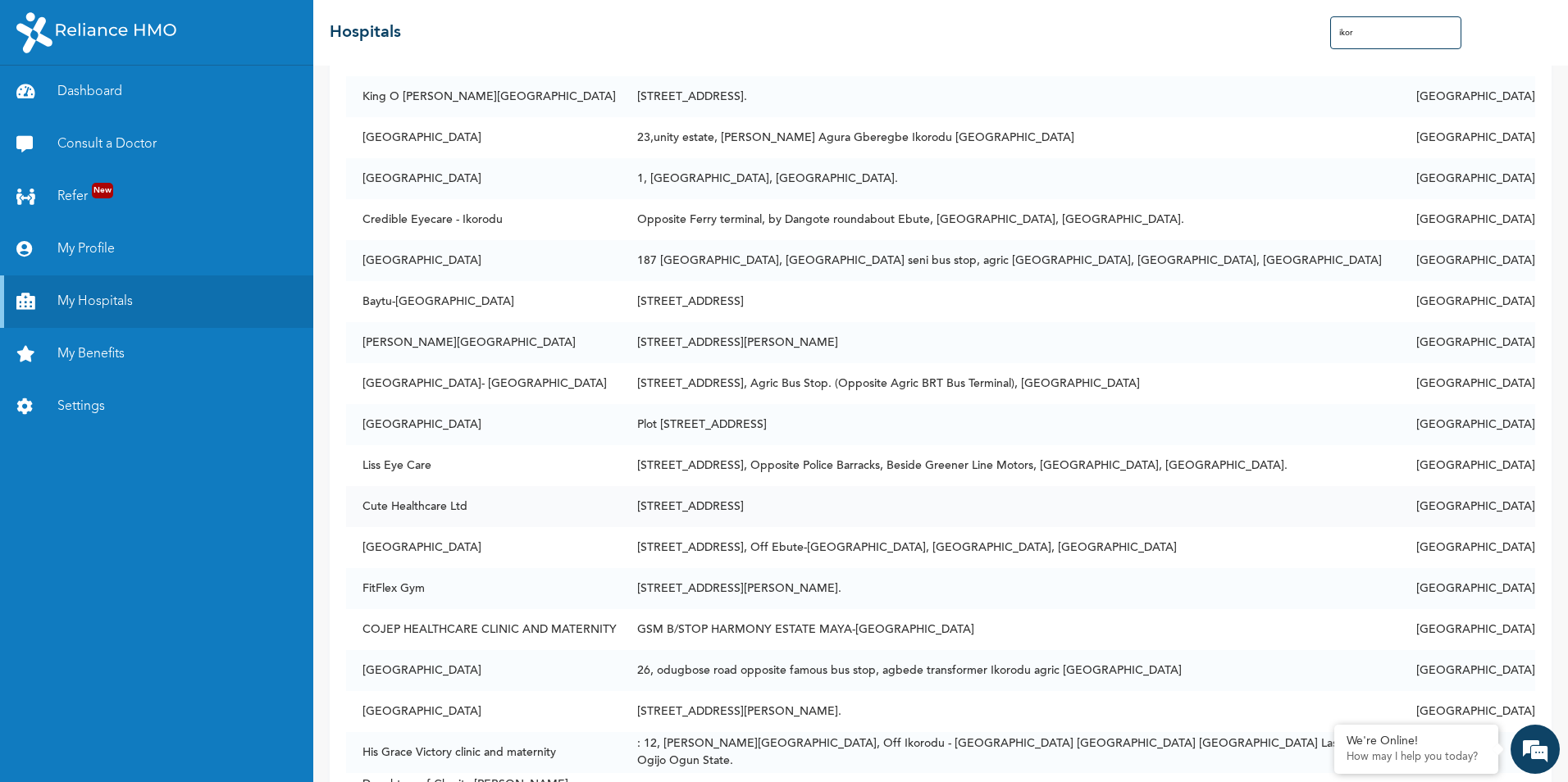
scroll to position [3338, 0]
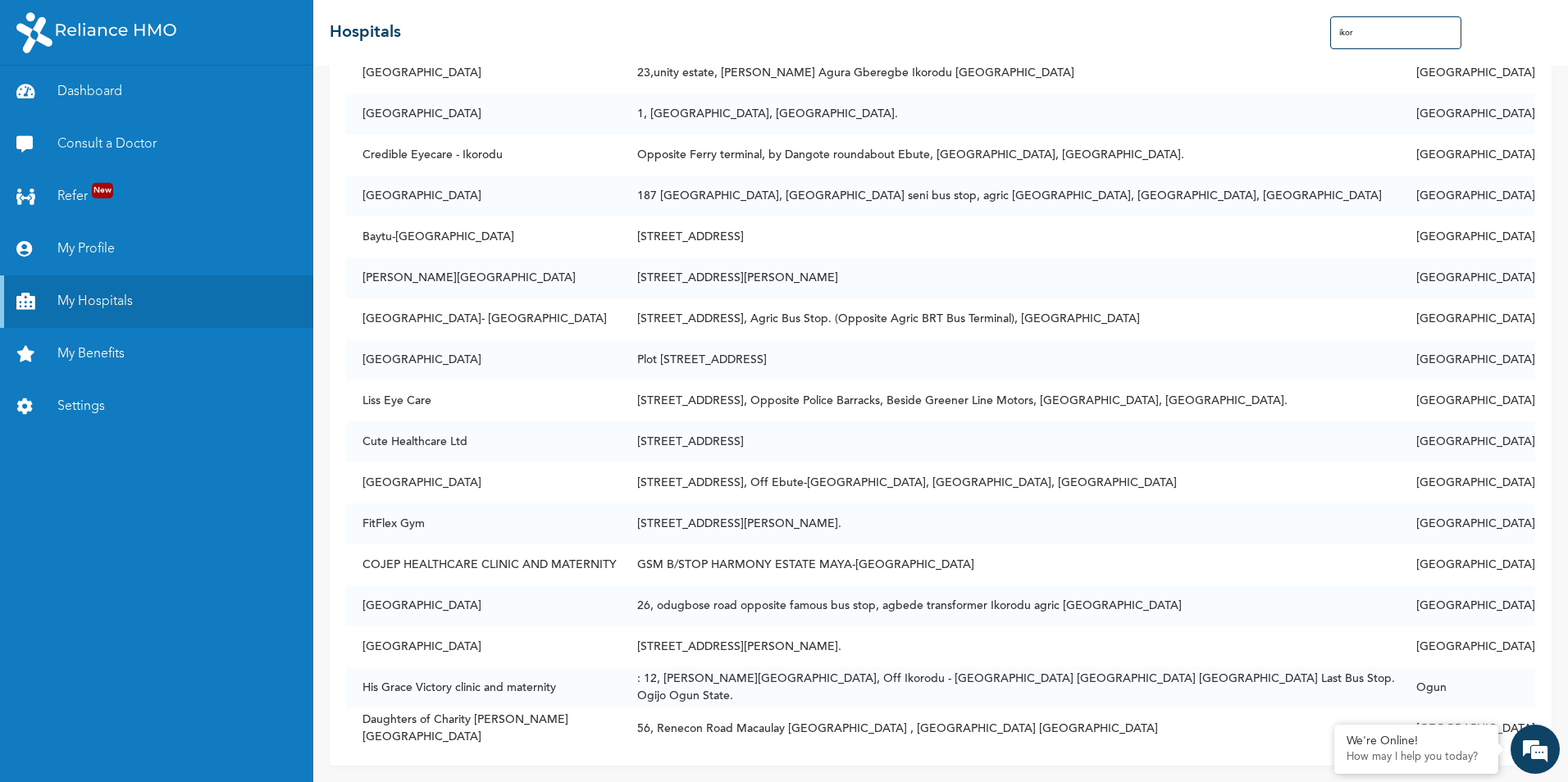
type input "ikor"
